Goal: Obtain resource: Download file/media

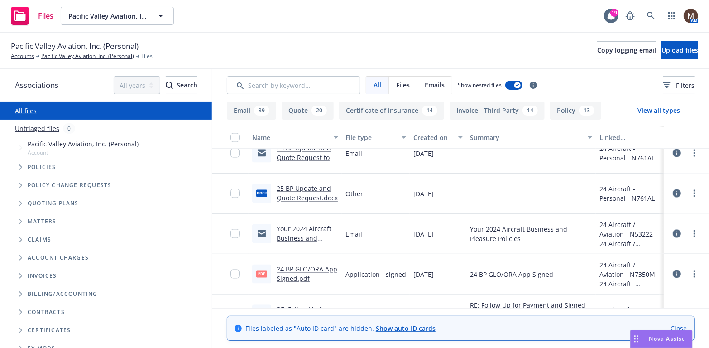
scroll to position [906, 0]
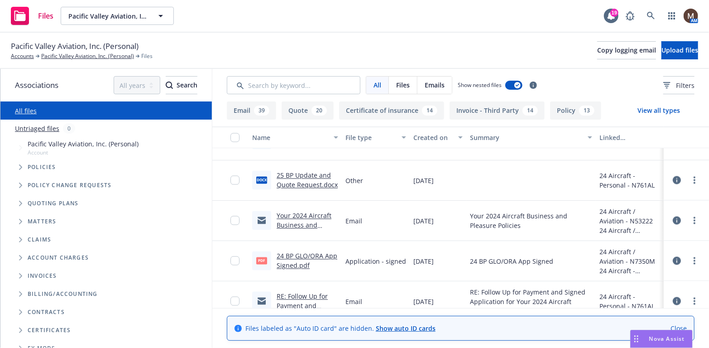
click at [313, 255] on link "24 BP GLO/ORA App Signed.pdf" at bounding box center [307, 261] width 61 height 18
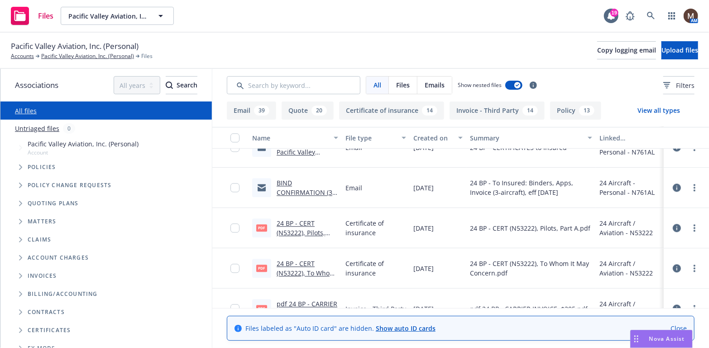
scroll to position [1132, 0]
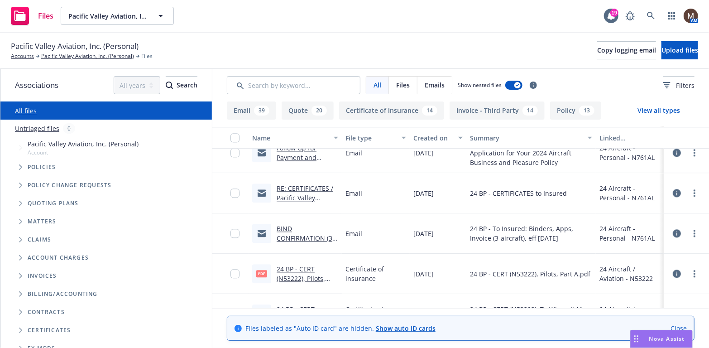
click at [300, 236] on link "BIND CONFIRMATION (3-Aircraft) / Pacific Valley Aviation, Inc / 09.11.2024" at bounding box center [307, 247] width 61 height 47
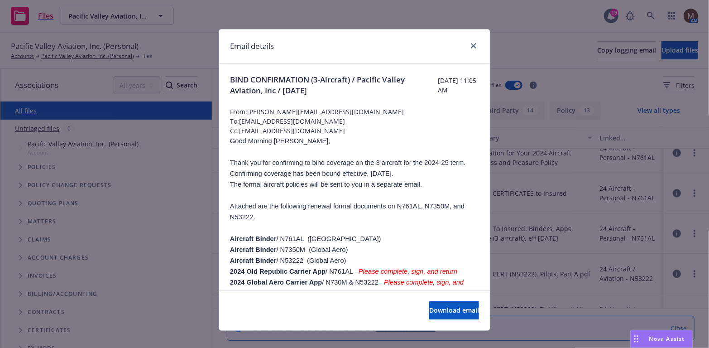
scroll to position [45, 0]
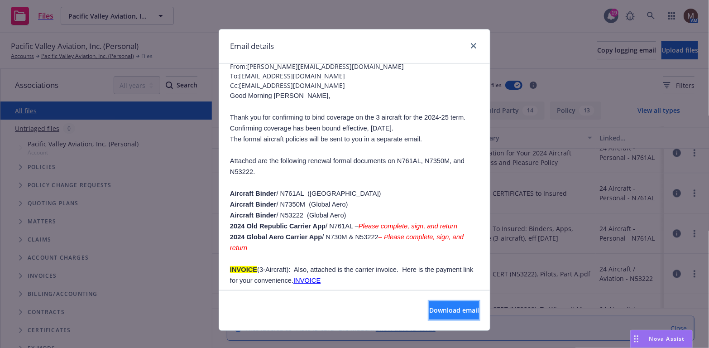
click at [446, 308] on span "Download email" at bounding box center [454, 310] width 50 height 9
click at [471, 43] on icon "close" at bounding box center [473, 45] width 5 height 5
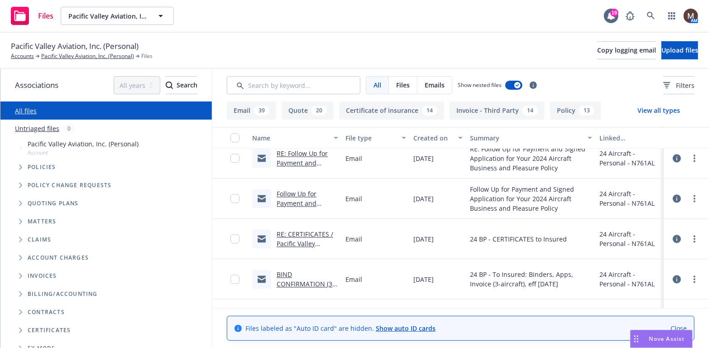
scroll to position [1132, 0]
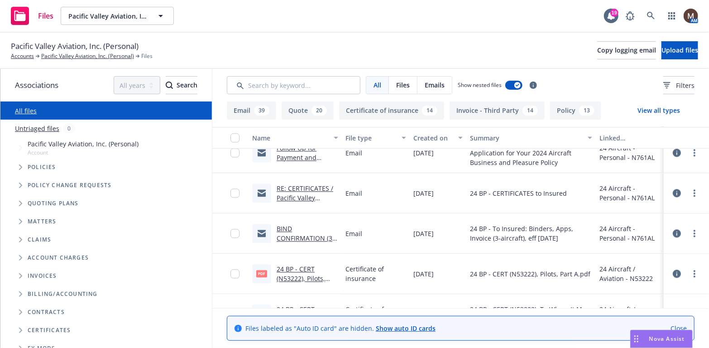
click at [305, 235] on link "BIND CONFIRMATION (3-Aircraft) / Pacific Valley Aviation, Inc / 09.11.2024" at bounding box center [307, 247] width 61 height 47
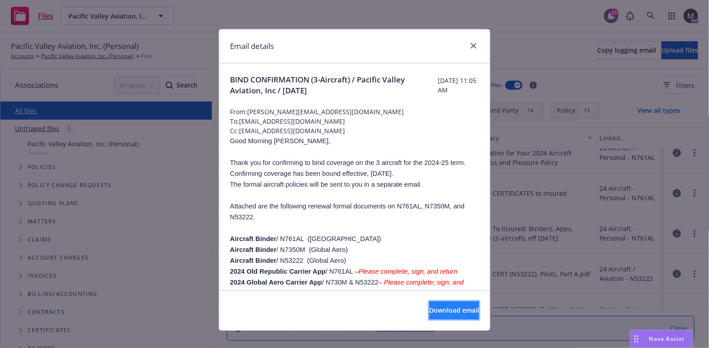
click at [437, 306] on span "Download email" at bounding box center [454, 310] width 50 height 9
click at [471, 44] on icon "close" at bounding box center [473, 45] width 5 height 5
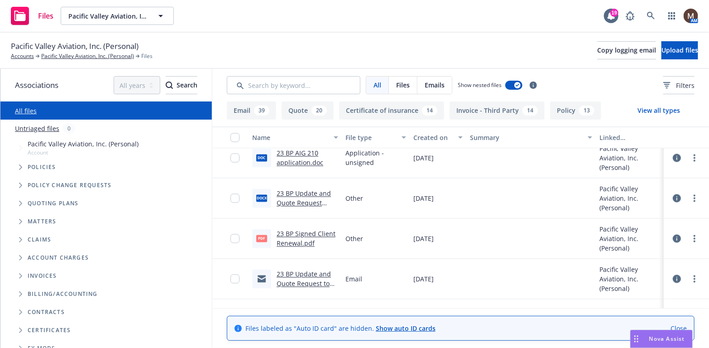
scroll to position [4528, 0]
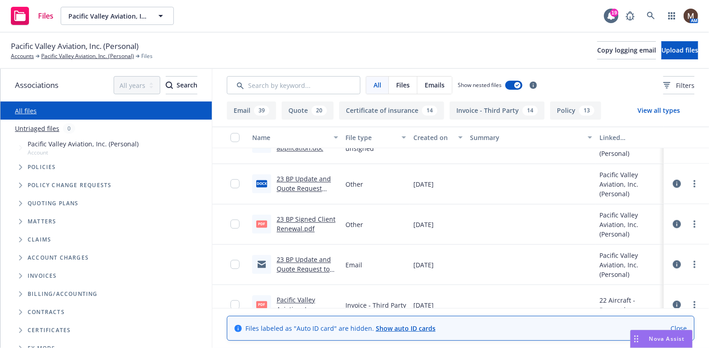
click at [309, 217] on link "23 BP Signed Client Renewal.pdf" at bounding box center [306, 224] width 59 height 18
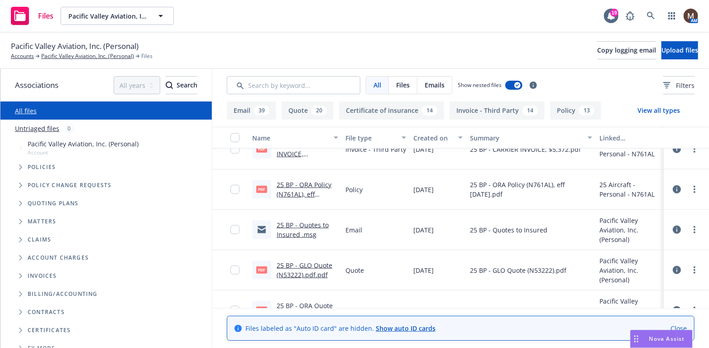
scroll to position [543, 0]
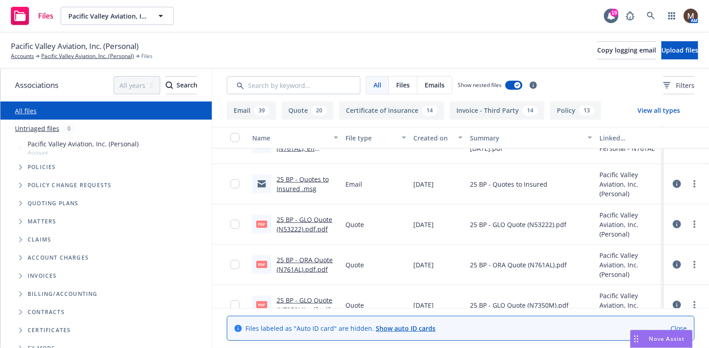
click at [313, 215] on link "25 BP - GLO Quote (N53222).pdf.pdf" at bounding box center [305, 224] width 56 height 18
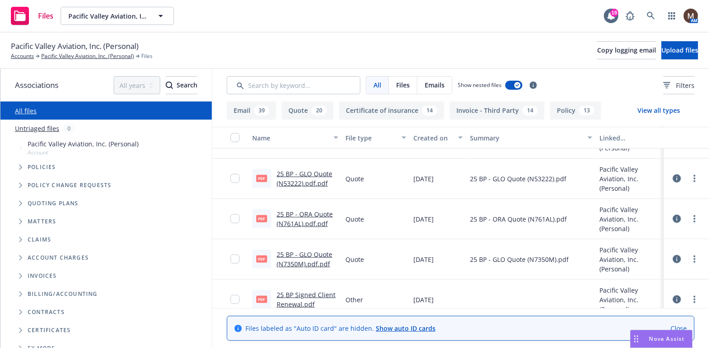
click at [310, 252] on link "25 BP - GLO Quote (N7350M).pdf.pdf" at bounding box center [305, 259] width 56 height 18
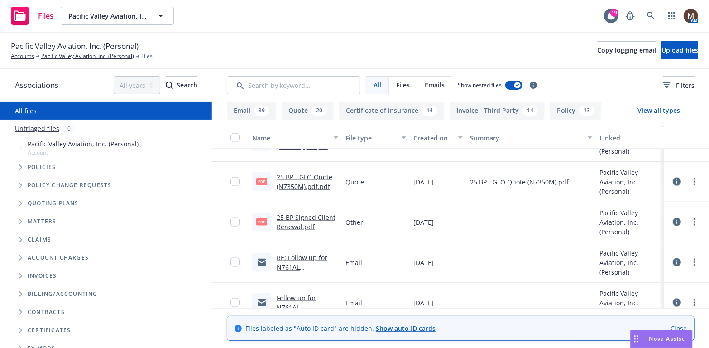
scroll to position [679, 0]
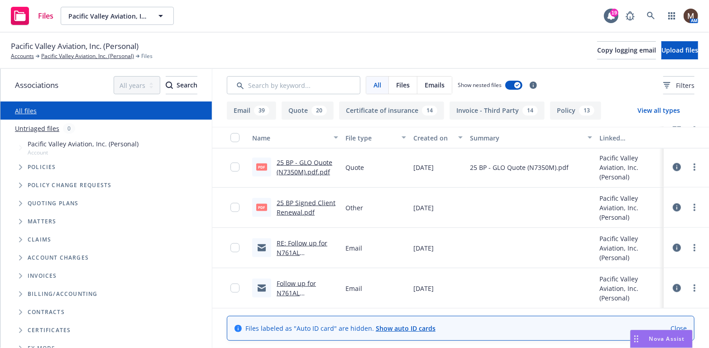
click at [303, 201] on link "25 BP Signed Client Renewal.pdf" at bounding box center [306, 207] width 59 height 18
click at [89, 53] on link "Pacific Valley Aviation, Inc. (Personal)" at bounding box center [87, 56] width 93 height 8
